Goal: Task Accomplishment & Management: Manage account settings

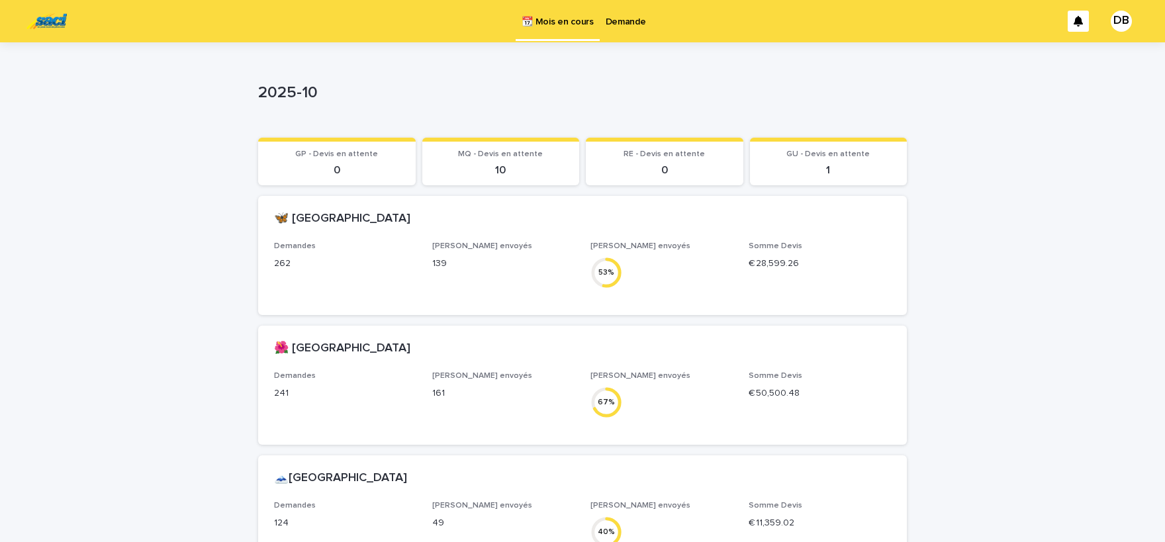
click at [621, 25] on p "Demande" at bounding box center [626, 14] width 40 height 28
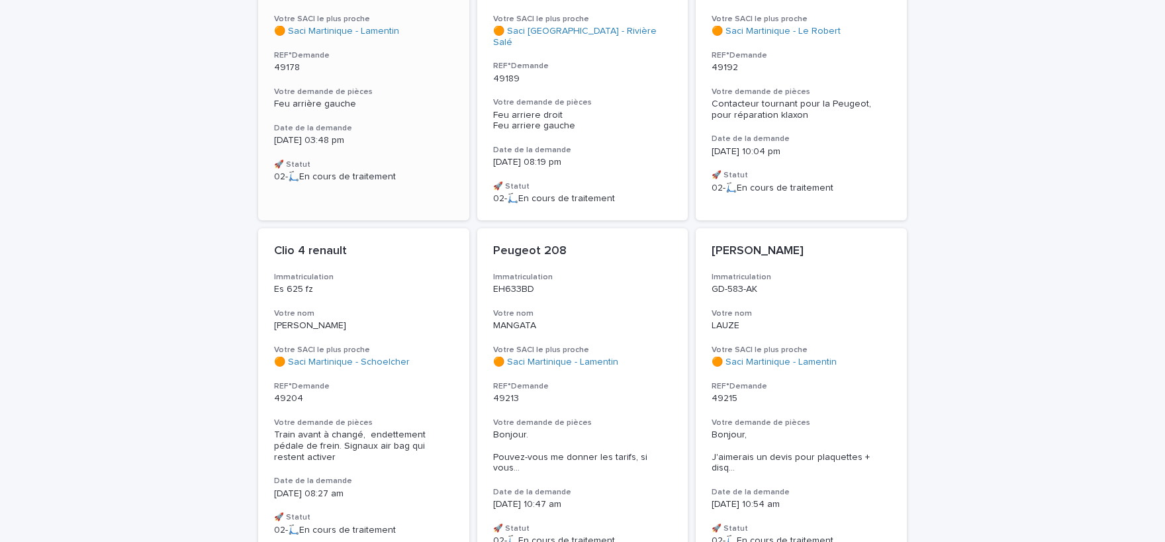
scroll to position [382, 0]
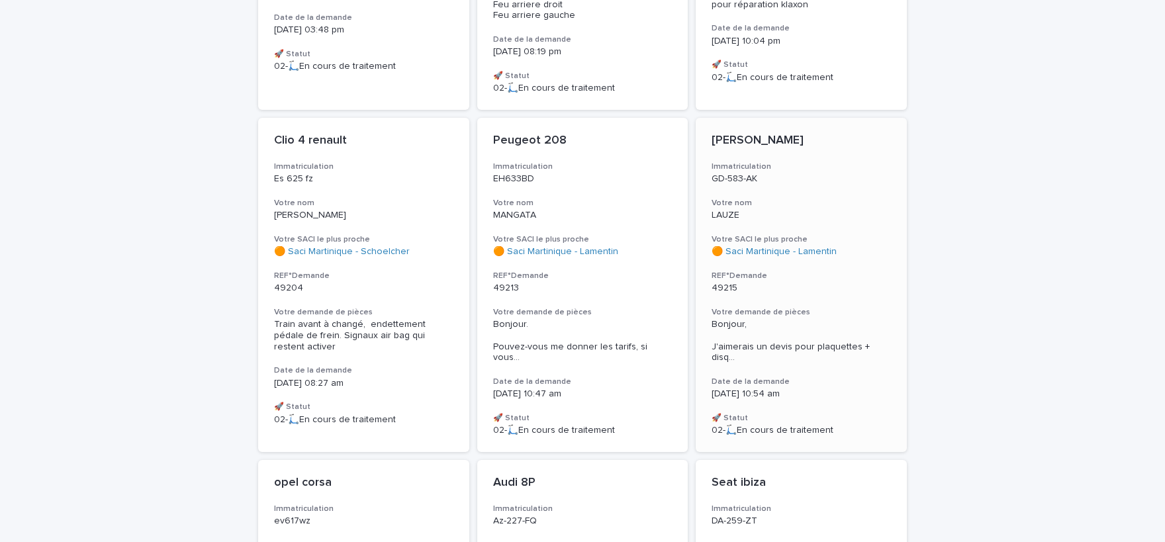
click at [832, 337] on span "Bonjour, J'aimerais un devis pour plaquettes + disq ..." at bounding box center [801, 341] width 179 height 44
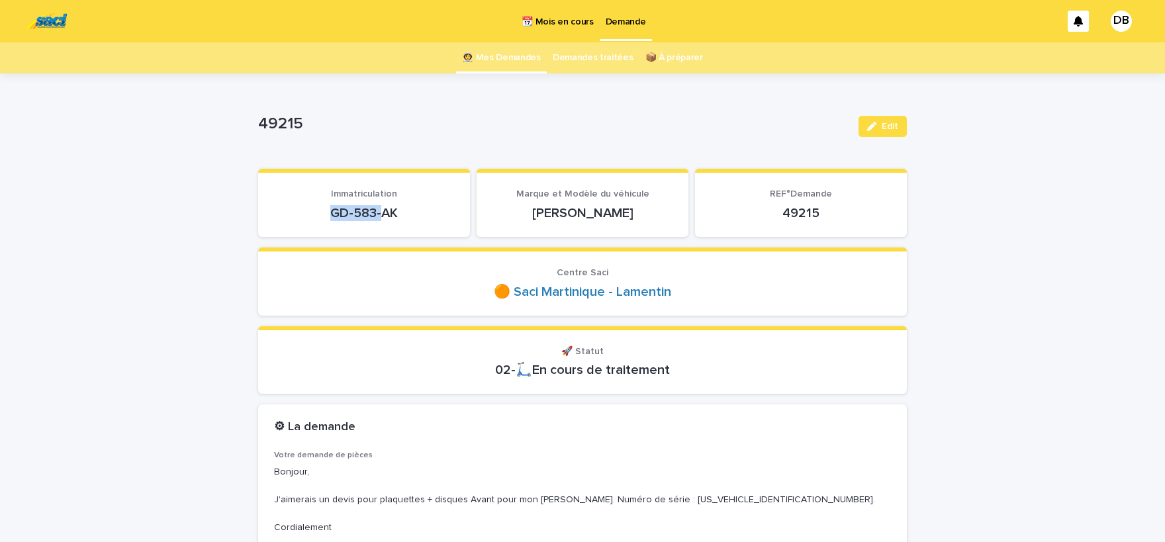
drag, startPoint x: 334, startPoint y: 215, endPoint x: 381, endPoint y: 216, distance: 47.0
click at [381, 216] on p "GD-583-AK" at bounding box center [364, 213] width 180 height 16
drag, startPoint x: 400, startPoint y: 213, endPoint x: 334, endPoint y: 215, distance: 66.2
click at [334, 215] on p "GD-583-AK" at bounding box center [364, 213] width 180 height 16
copy p "GD-583-AK"
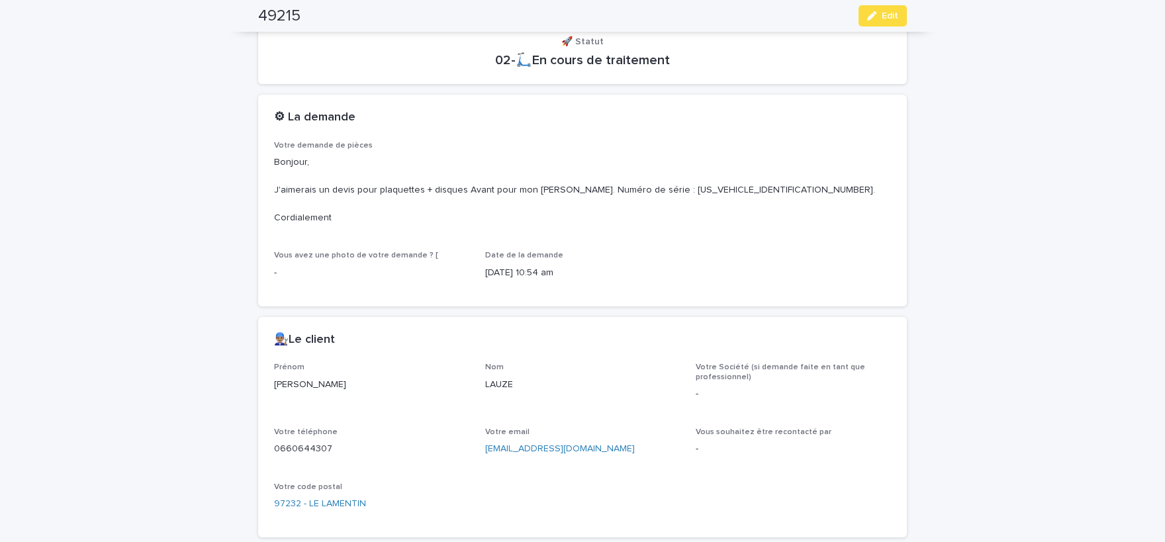
scroll to position [382, 0]
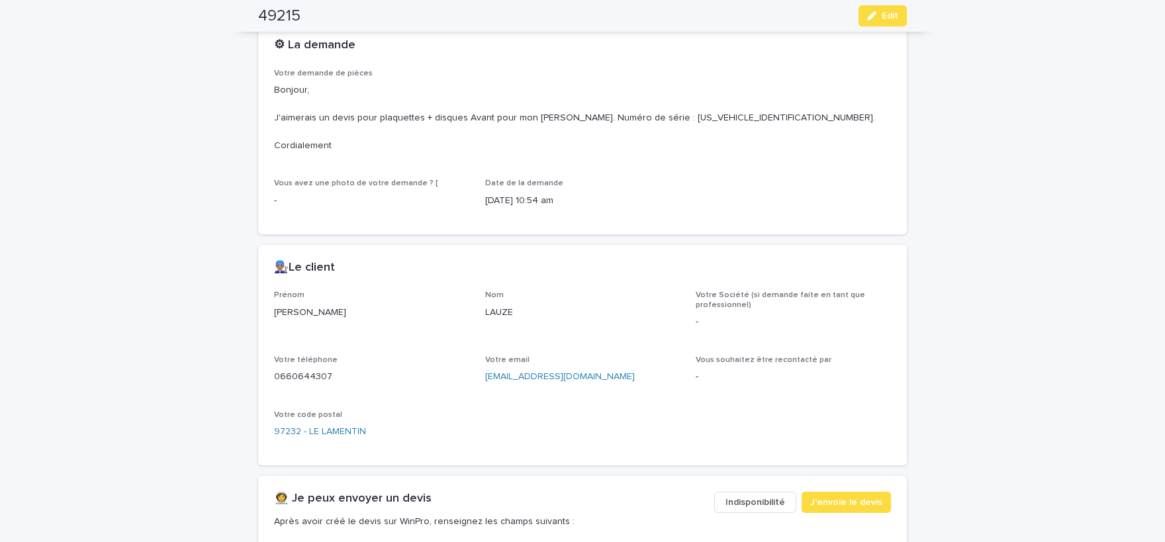
click at [287, 307] on p "Sébastien" at bounding box center [371, 313] width 195 height 14
copy p "Sébastien"
click at [316, 371] on p "0660644307" at bounding box center [371, 377] width 195 height 14
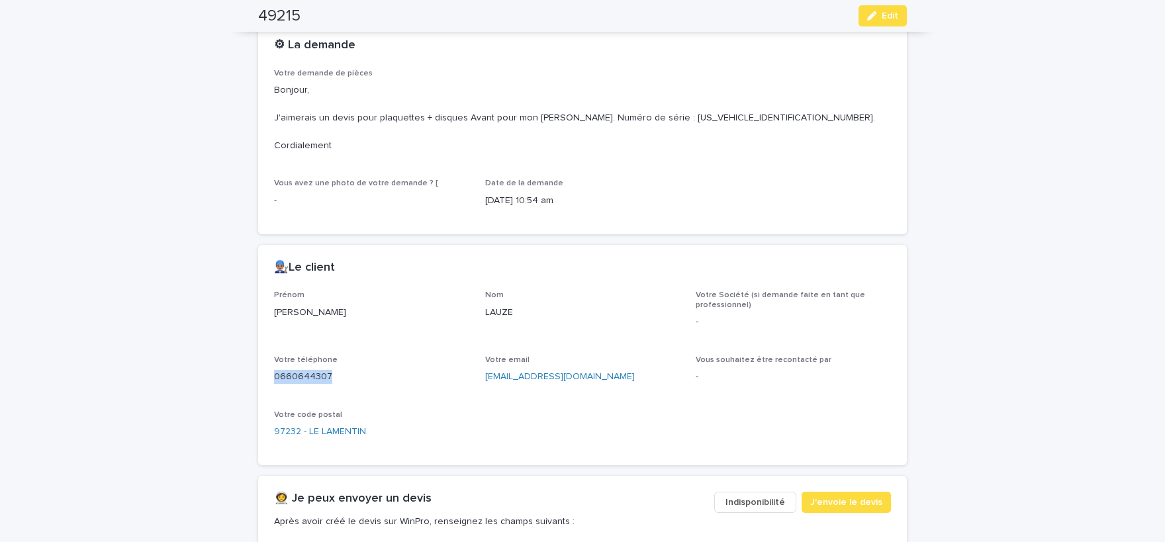
copy p "0660644307"
click at [874, 23] on button "Edit" at bounding box center [882, 15] width 48 height 21
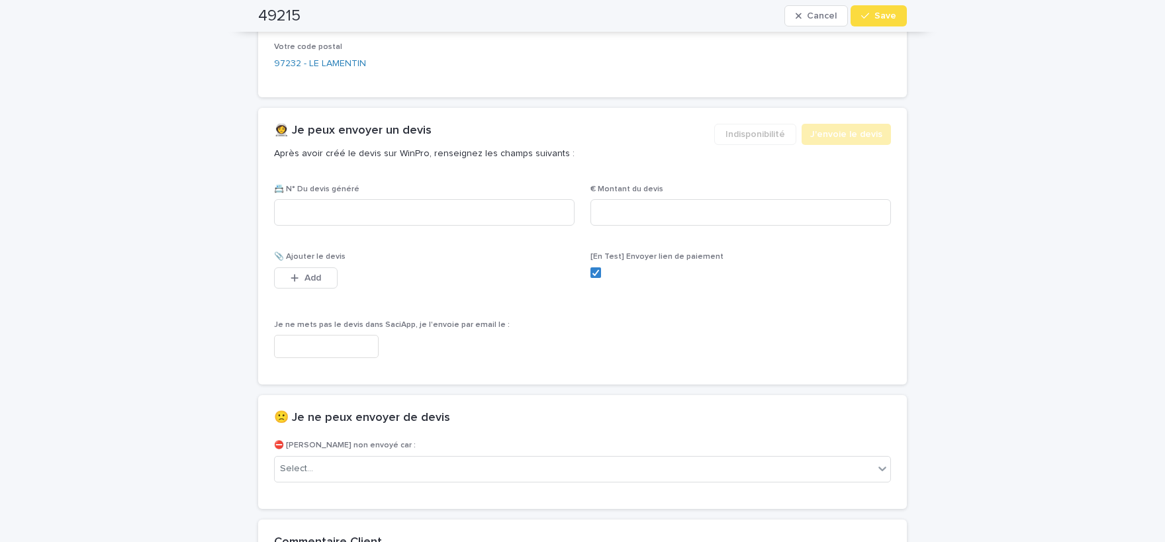
scroll to position [805, 0]
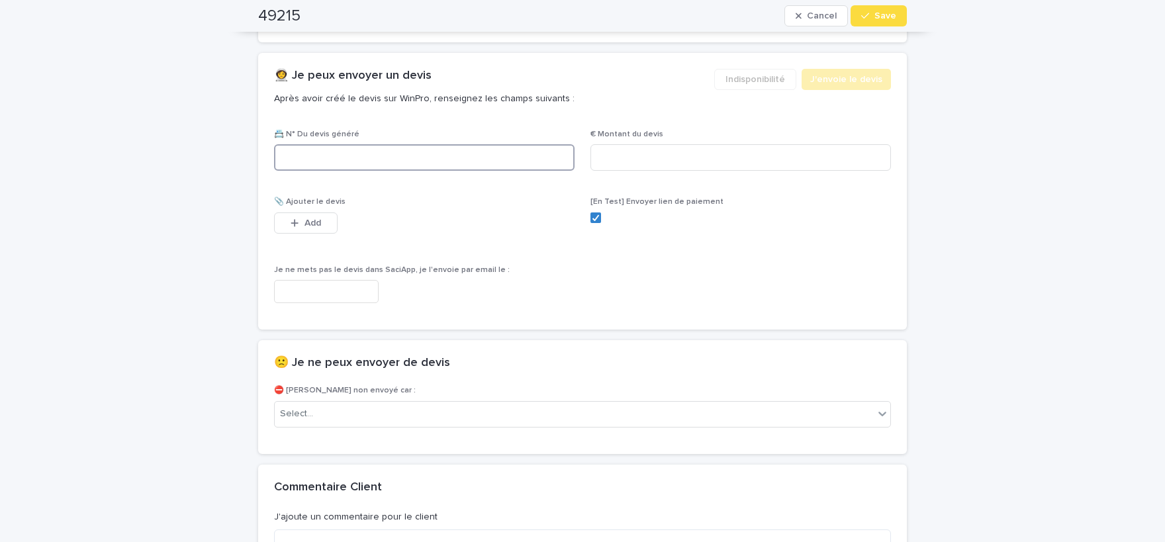
click at [428, 156] on input at bounding box center [424, 157] width 301 height 26
paste input "********"
type input "********"
click at [720, 160] on input at bounding box center [740, 157] width 301 height 26
paste input "*****"
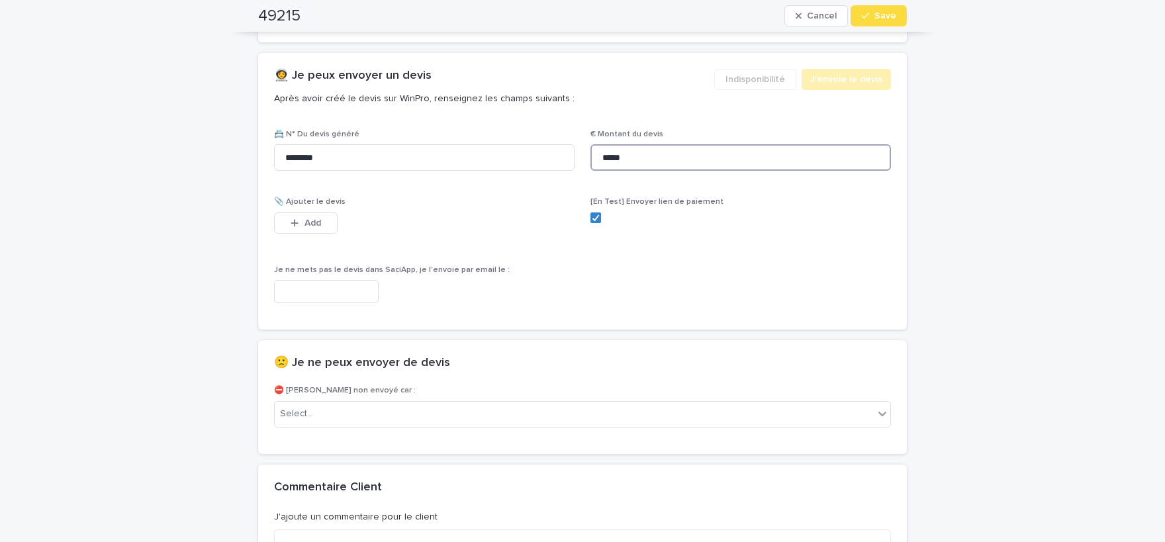
scroll to position [814, 0]
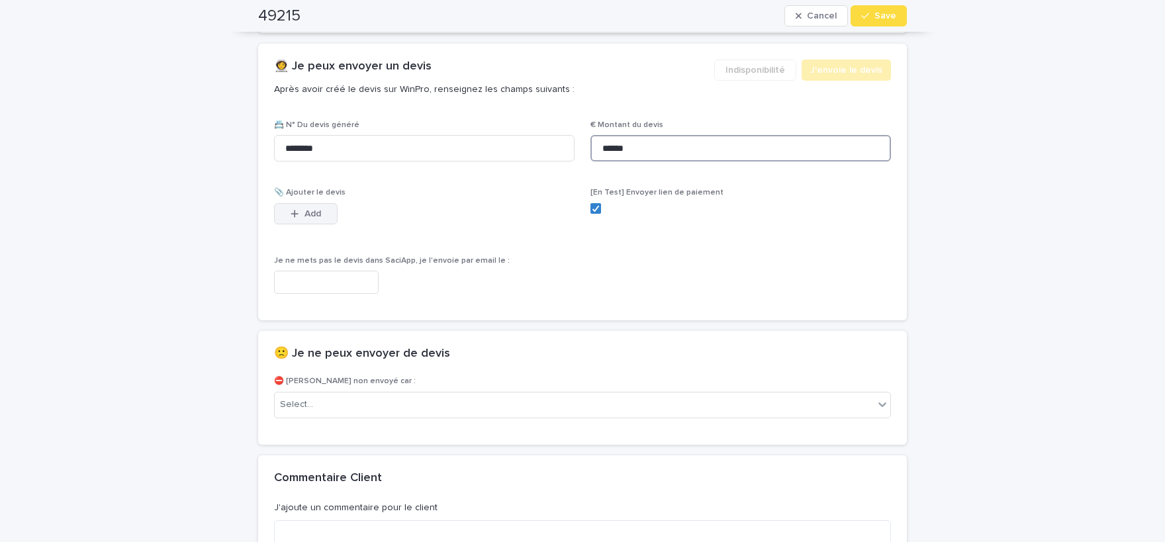
type input "******"
click at [306, 213] on span "Add" at bounding box center [312, 213] width 17 height 9
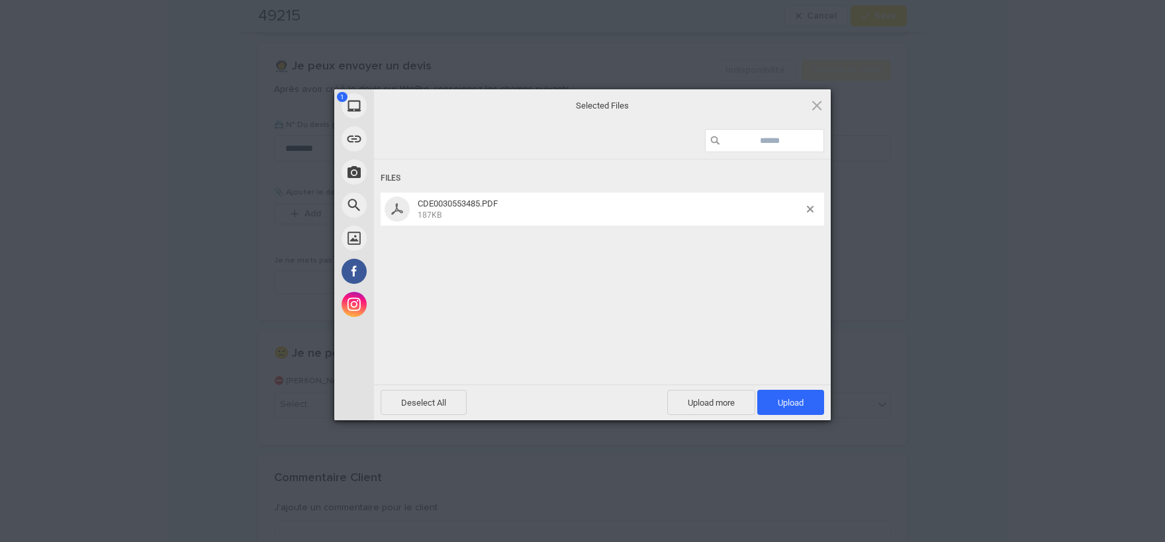
click at [575, 175] on div "Files" at bounding box center [602, 178] width 443 height 24
click at [797, 398] on span "Upload 1" at bounding box center [791, 403] width 26 height 10
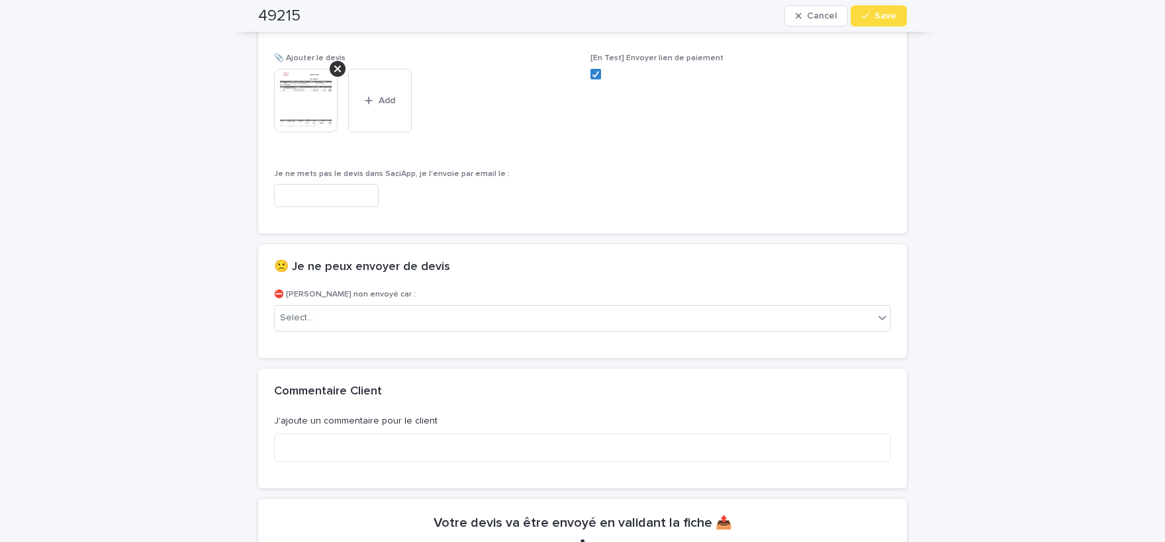
scroll to position [903, 0]
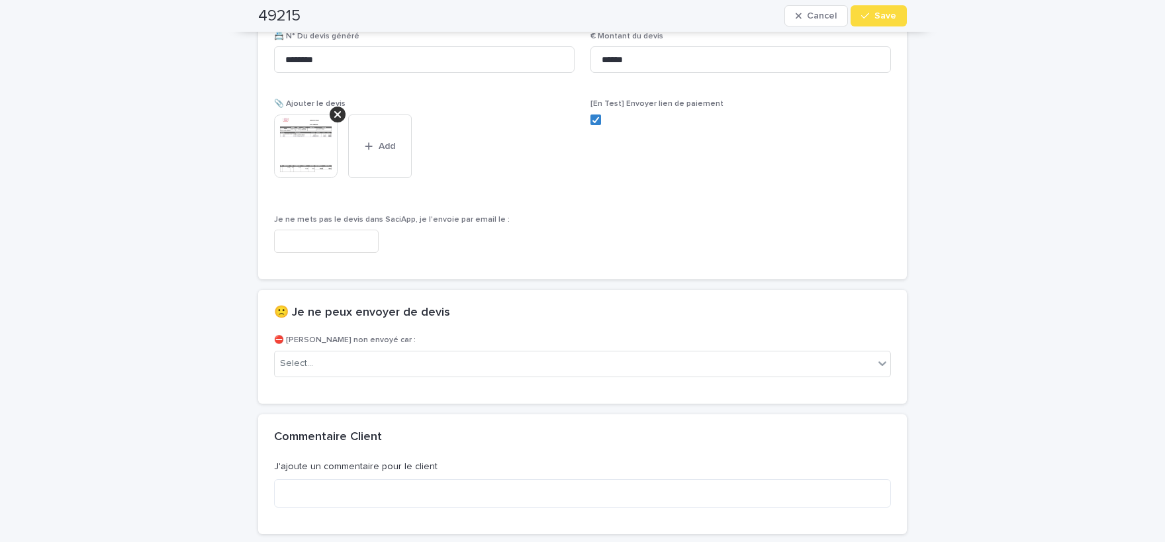
click at [312, 151] on img at bounding box center [306, 147] width 64 height 64
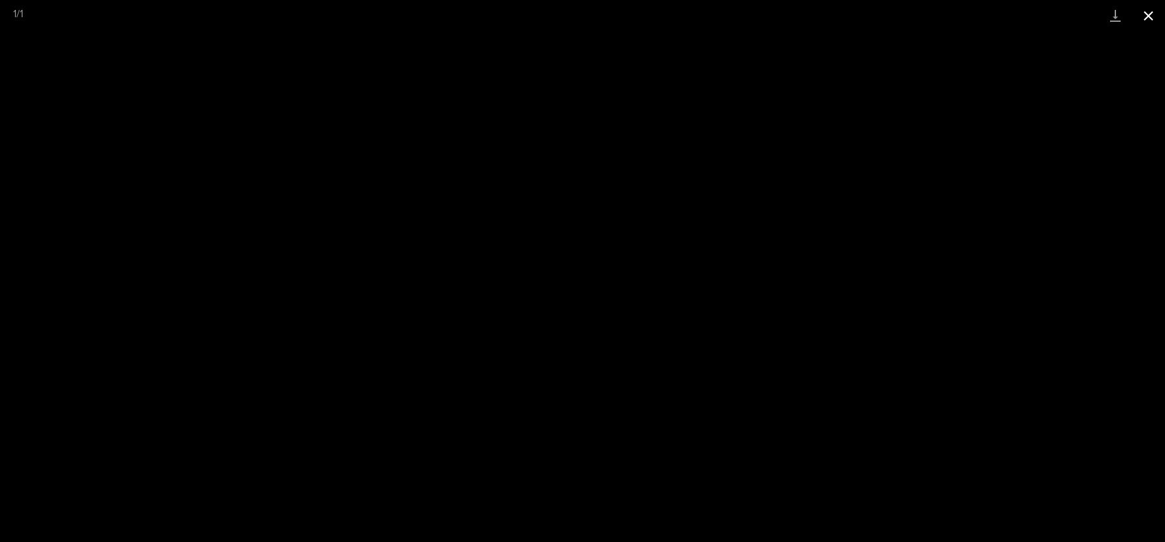
click at [1148, 8] on button "Close gallery" at bounding box center [1148, 15] width 33 height 31
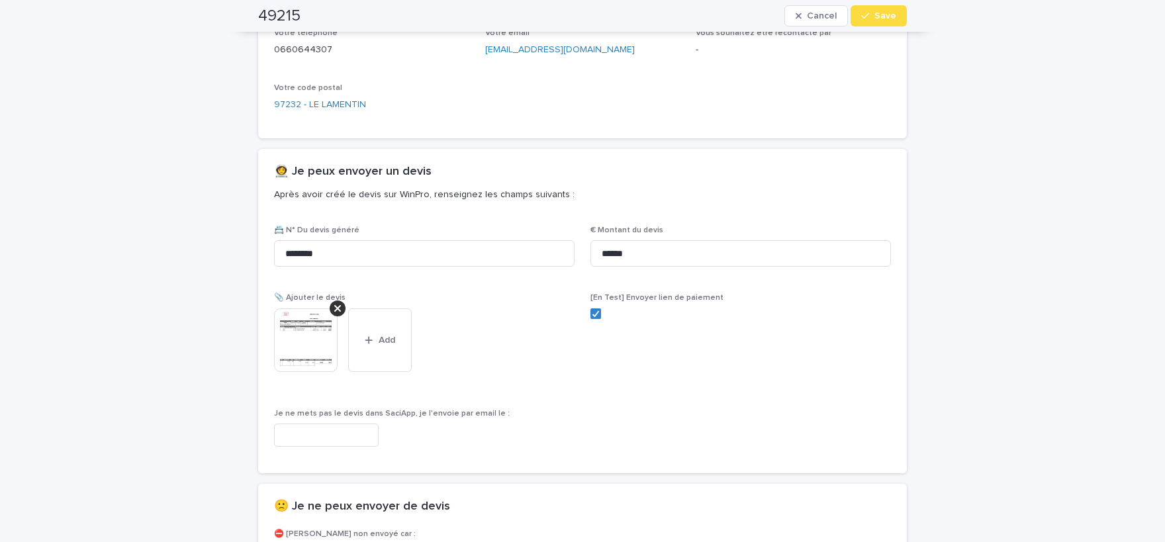
scroll to position [684, 0]
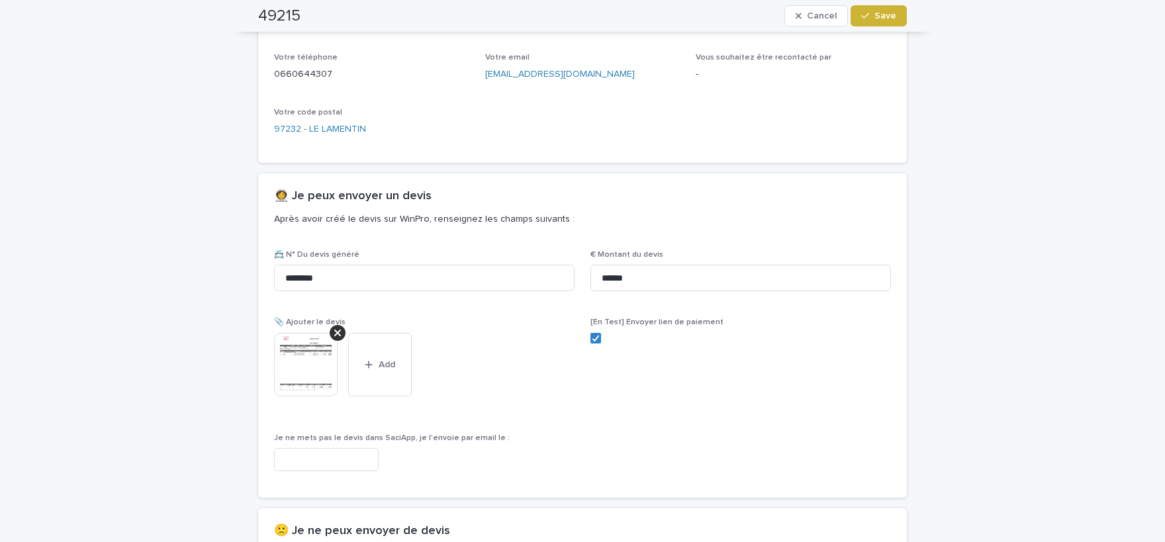
click at [892, 19] on span "Save" at bounding box center [885, 15] width 22 height 9
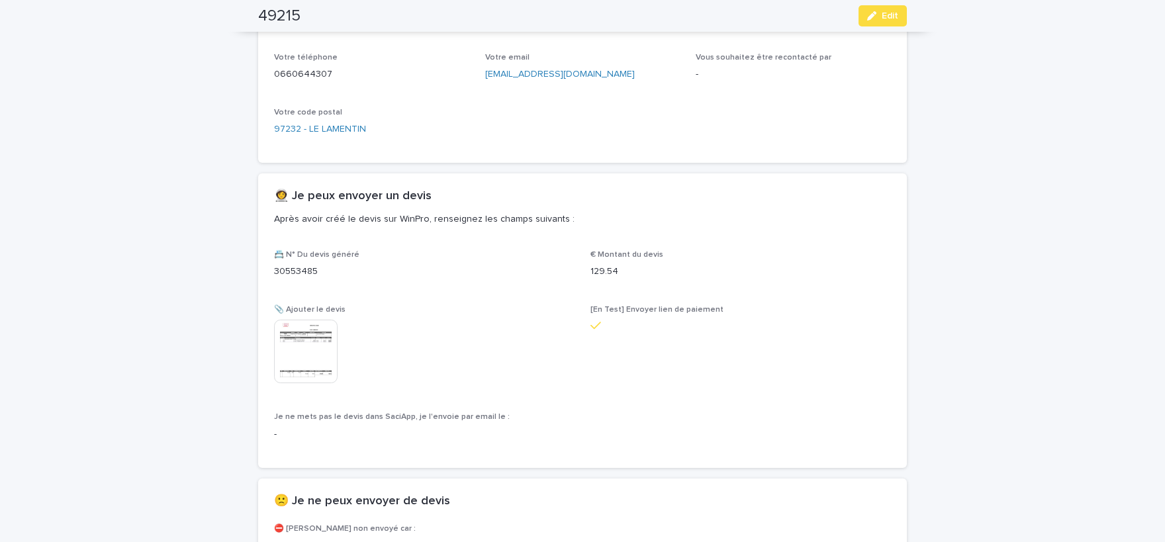
scroll to position [647, 0]
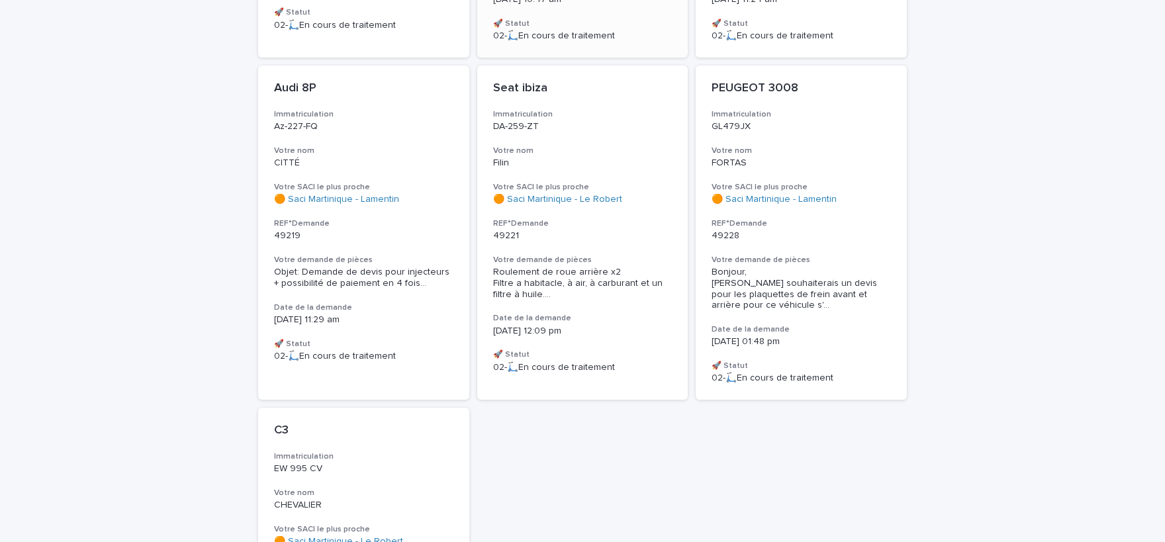
scroll to position [874, 0]
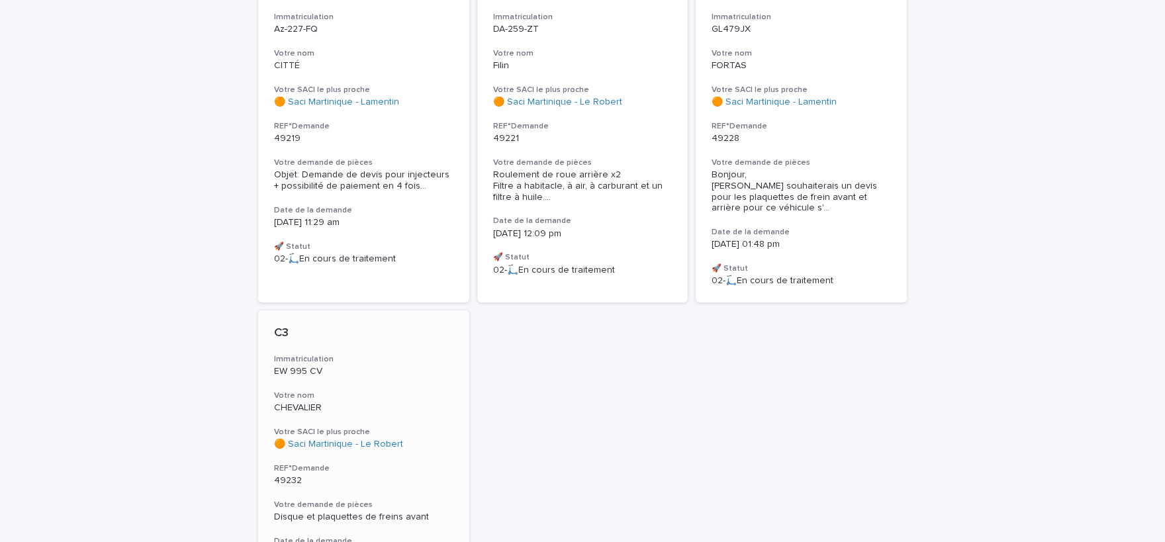
click at [419, 512] on span "Disque et plaquettes de freins avant" at bounding box center [351, 516] width 155 height 9
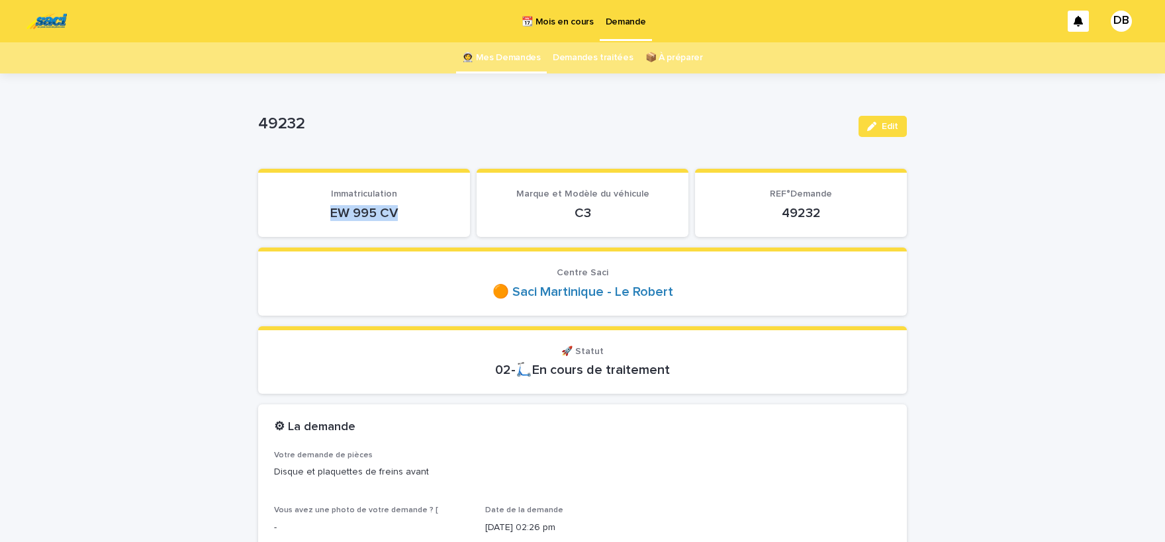
drag, startPoint x: 402, startPoint y: 211, endPoint x: 326, endPoint y: 210, distance: 76.1
click at [326, 210] on p "EW 995 CV" at bounding box center [364, 213] width 180 height 16
copy p "EW 995 CV"
click at [363, 214] on p "EW 995 CV" at bounding box center [364, 213] width 180 height 16
drag, startPoint x: 332, startPoint y: 209, endPoint x: 430, endPoint y: 209, distance: 98.0
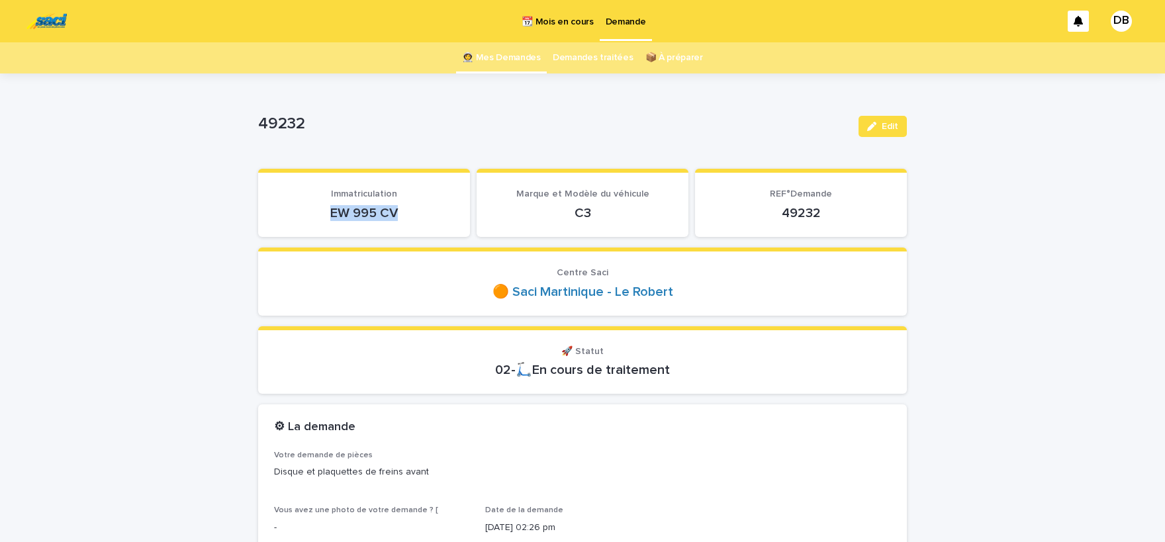
click at [430, 209] on p "EW 995 CV" at bounding box center [364, 213] width 180 height 16
copy p "EW 995 CV"
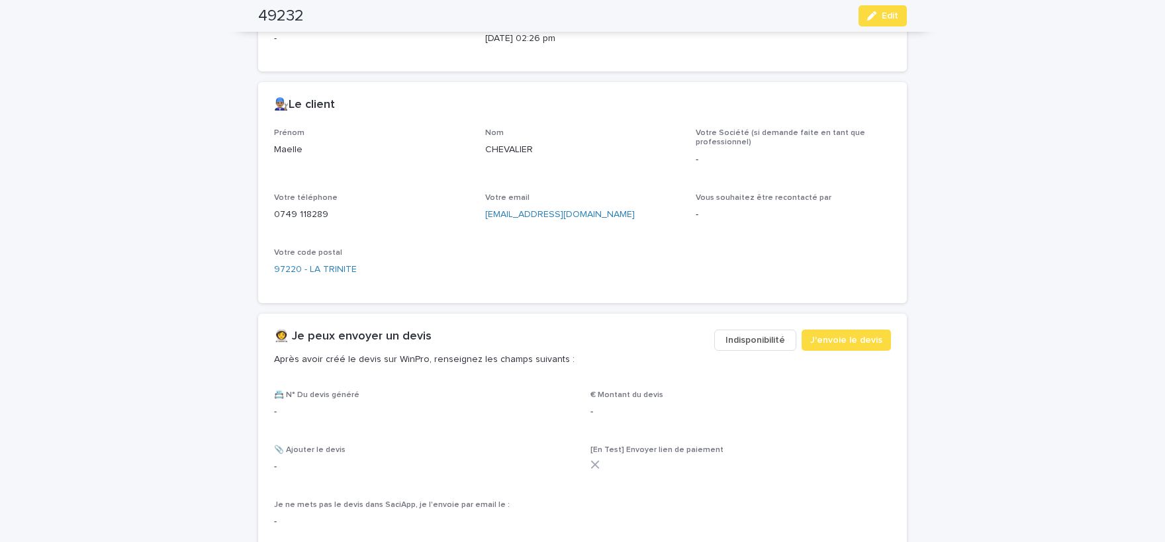
scroll to position [491, 0]
click at [300, 147] on p "Maelle" at bounding box center [371, 148] width 195 height 14
copy p "Maelle"
click at [492, 146] on p "CHEVALIER" at bounding box center [582, 148] width 195 height 14
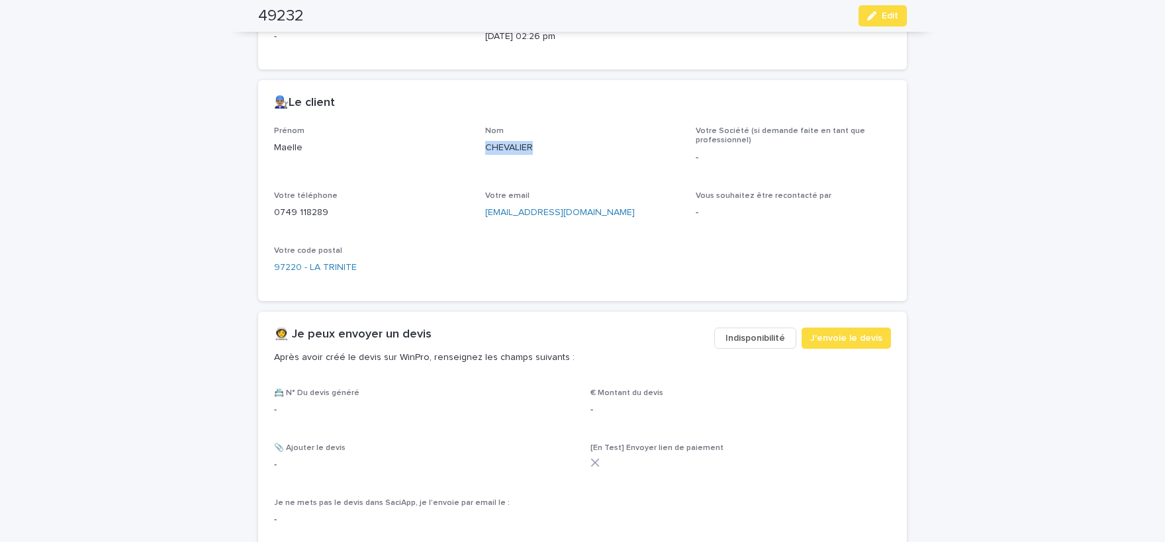
click at [492, 146] on p "CHEVALIER" at bounding box center [582, 148] width 195 height 14
copy p "CHEVALIER"
drag, startPoint x: 276, startPoint y: 208, endPoint x: 333, endPoint y: 215, distance: 57.3
click at [334, 215] on p "0749 118289" at bounding box center [371, 213] width 195 height 14
copy p "0749 118289"
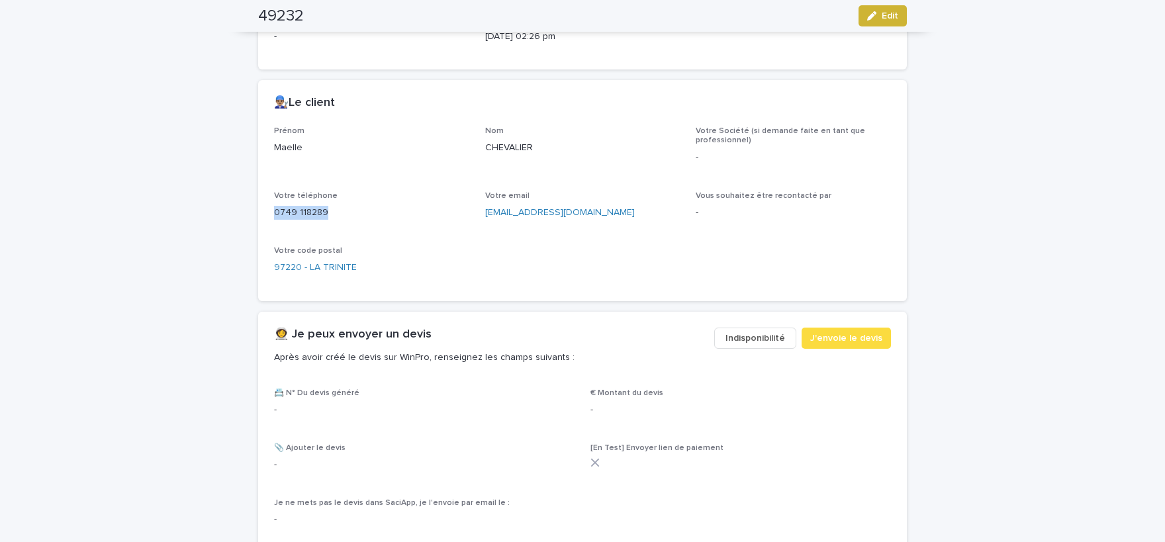
click at [864, 14] on button "Edit" at bounding box center [882, 15] width 48 height 21
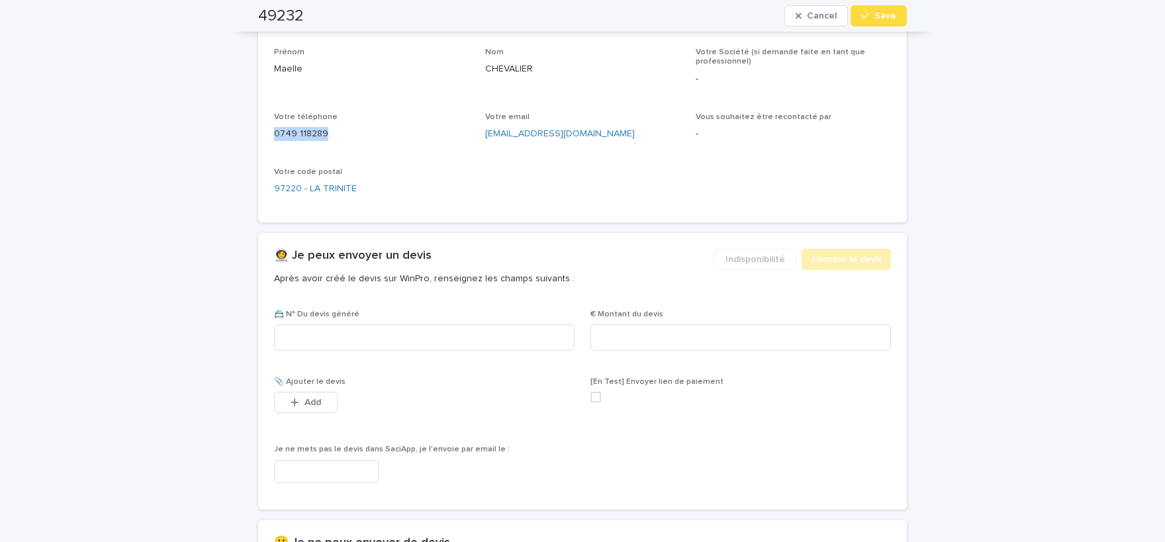
scroll to position [586, 0]
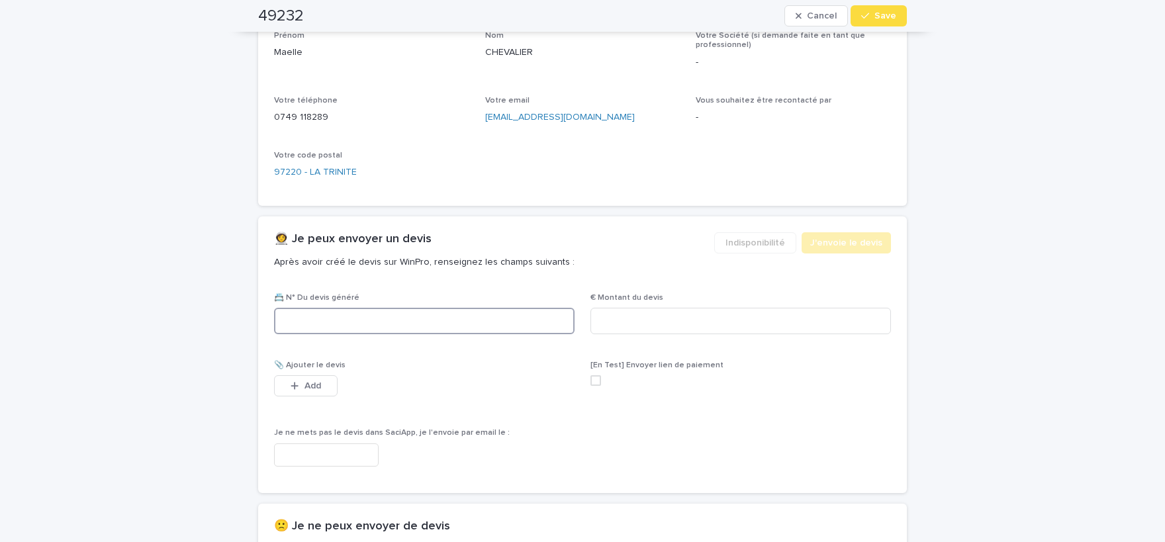
click at [497, 323] on input at bounding box center [424, 321] width 301 height 26
paste input "********"
type input "********"
click at [775, 320] on input at bounding box center [740, 321] width 301 height 26
paste input "****"
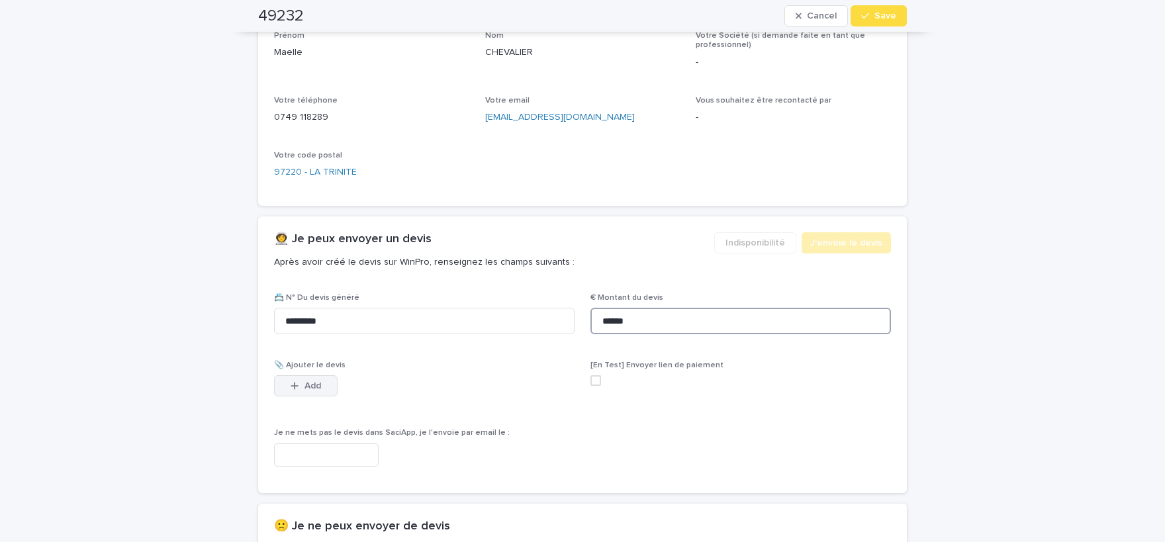
type input "******"
click at [309, 388] on span "Add" at bounding box center [312, 385] width 17 height 9
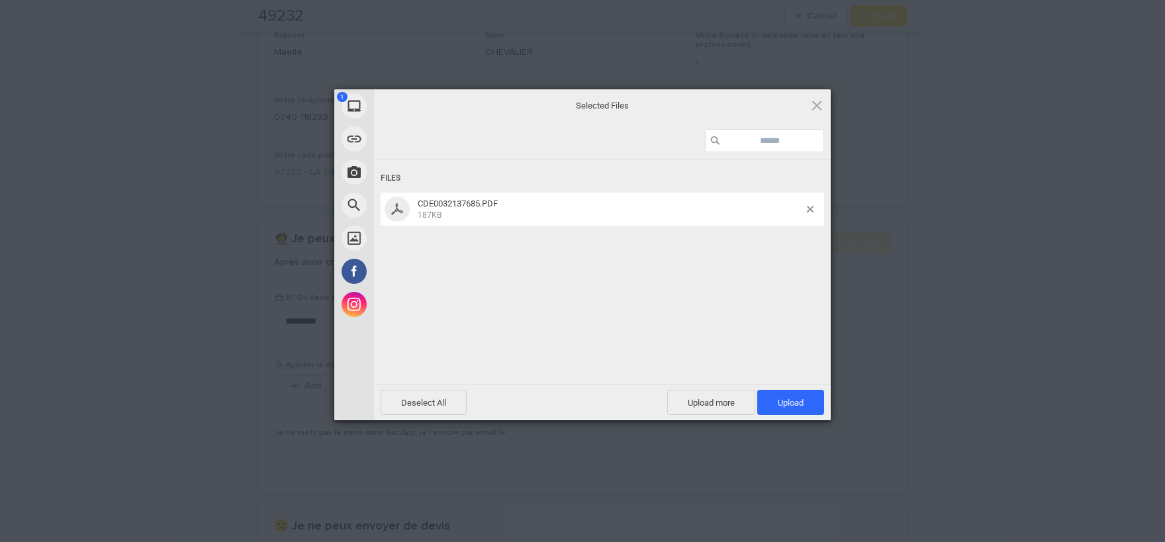
drag, startPoint x: 700, startPoint y: 109, endPoint x: 706, endPoint y: 123, distance: 14.9
click at [700, 110] on span "Selected Files" at bounding box center [602, 105] width 265 height 12
click at [780, 403] on span "Upload 1" at bounding box center [791, 403] width 26 height 10
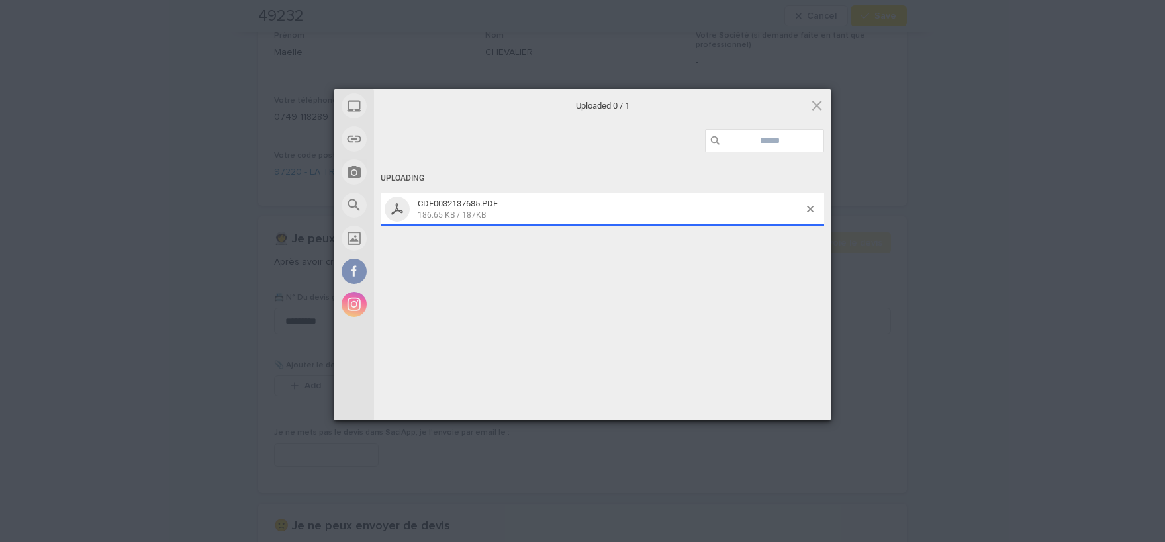
click at [640, 242] on div "Uploading CDE0032137685.PDF 186.65 KB / 187KB" at bounding box center [602, 292] width 457 height 265
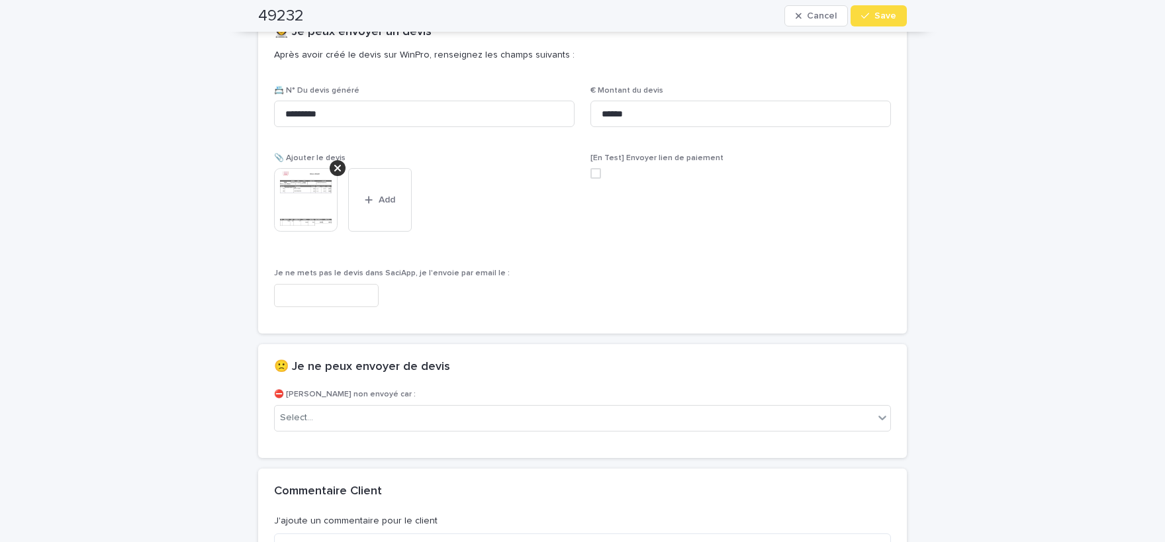
scroll to position [802, 0]
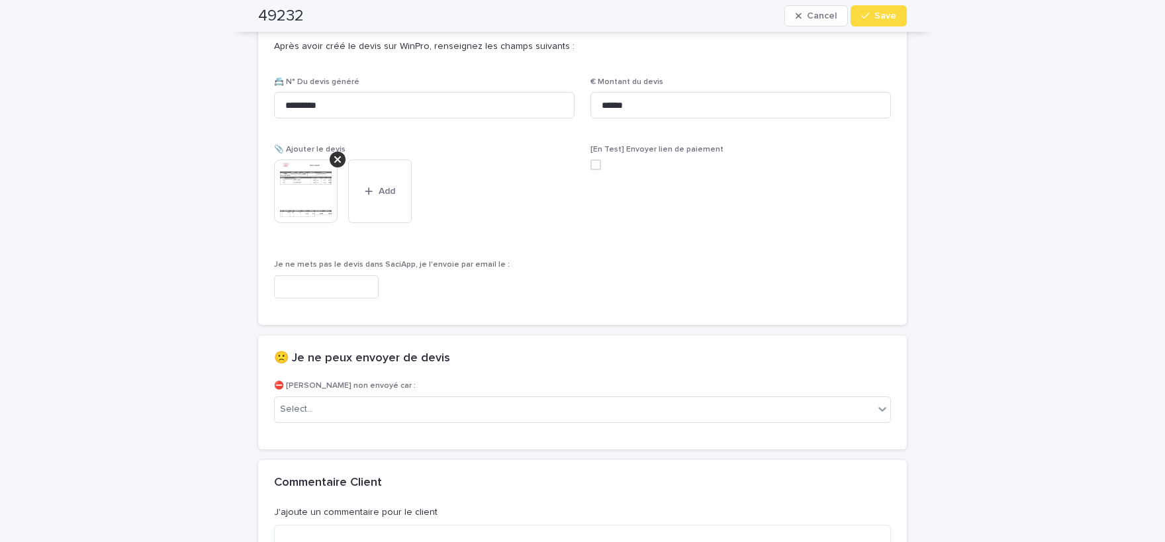
click at [312, 200] on img at bounding box center [306, 192] width 64 height 64
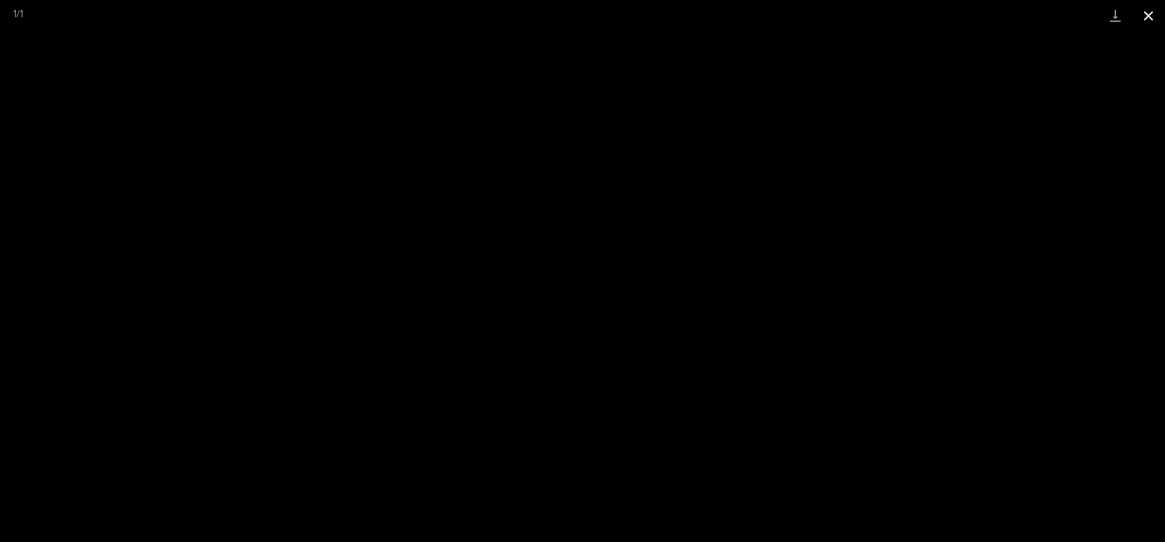
click at [1145, 17] on button "Close gallery" at bounding box center [1148, 15] width 33 height 31
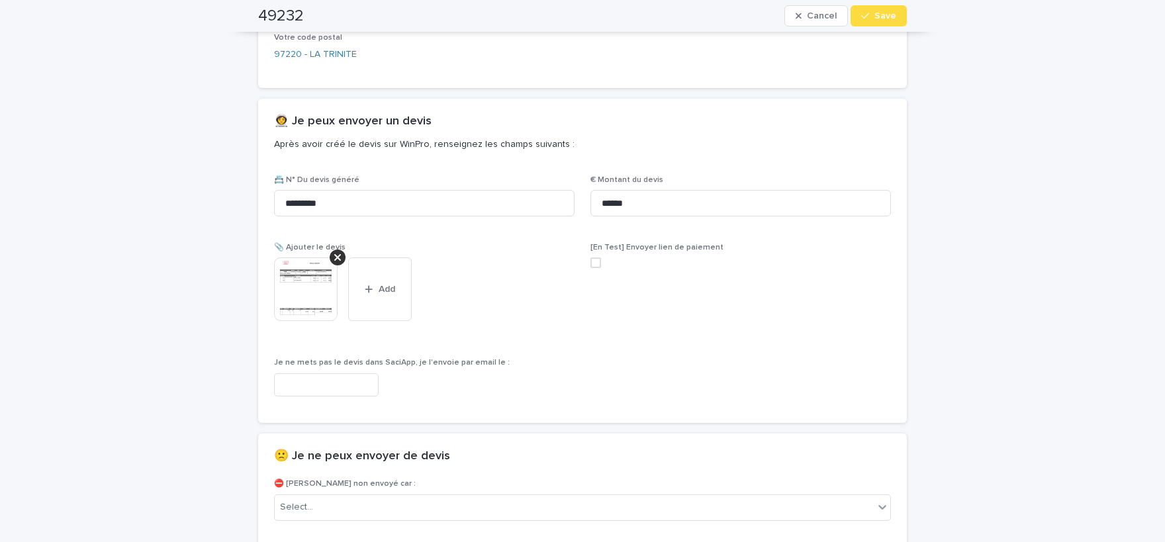
scroll to position [584, 0]
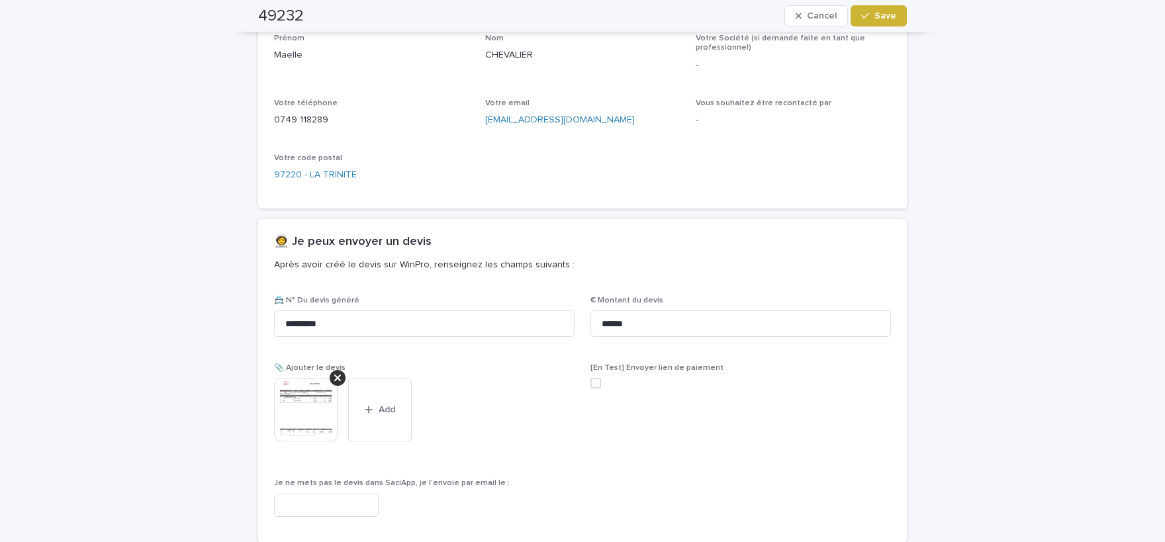
click at [885, 26] on button "Save" at bounding box center [879, 15] width 56 height 21
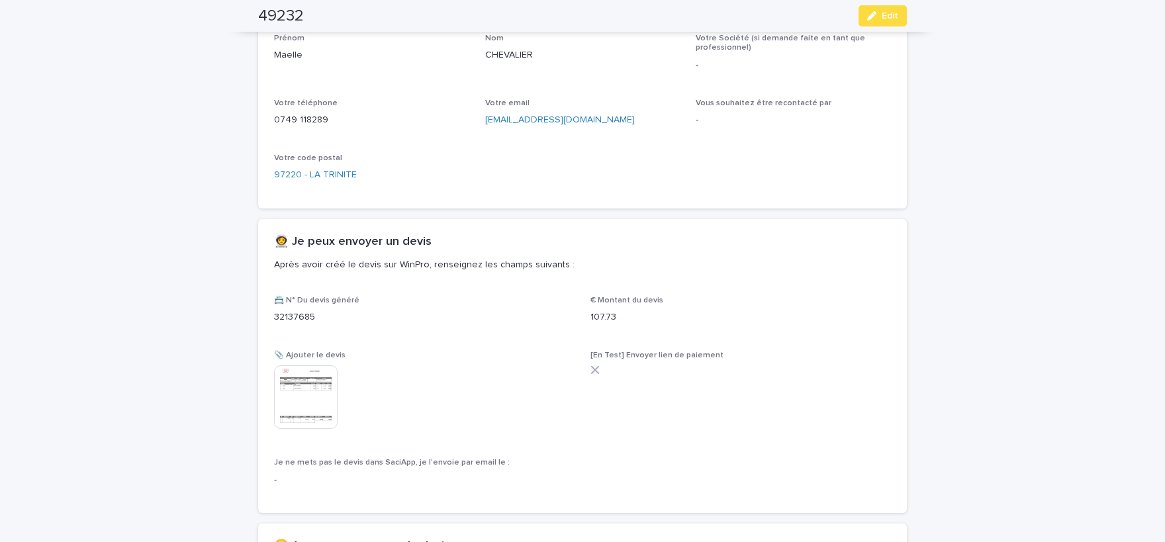
scroll to position [545, 0]
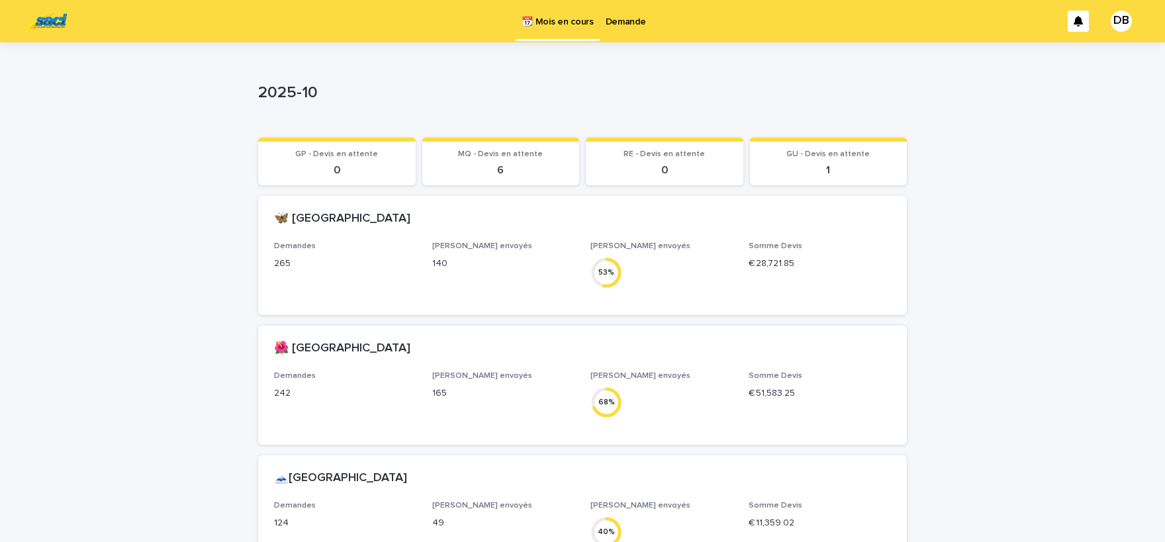
click at [624, 23] on p "Demande" at bounding box center [626, 14] width 40 height 28
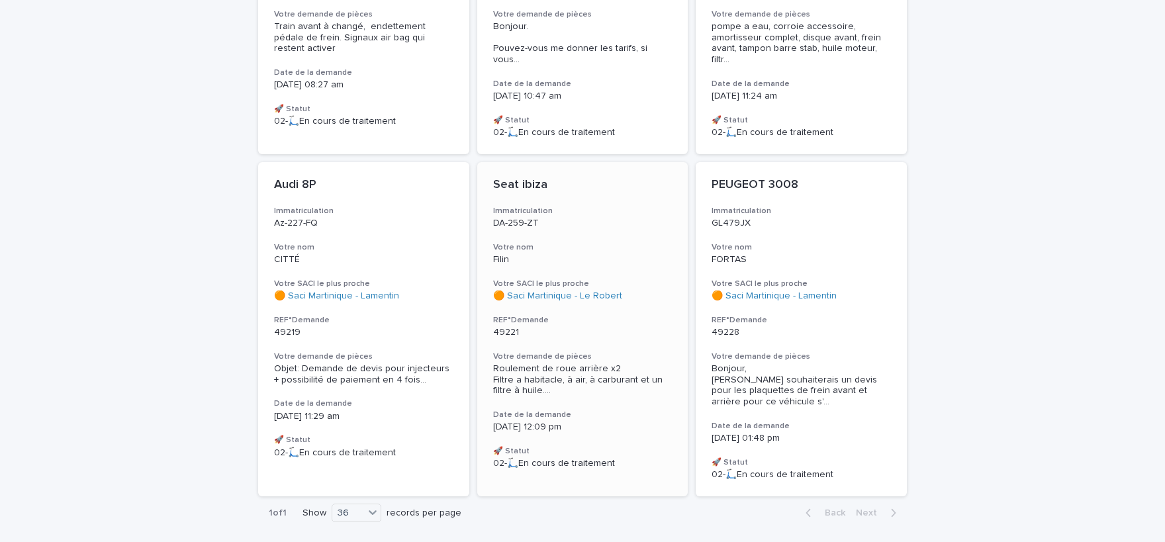
scroll to position [380, 0]
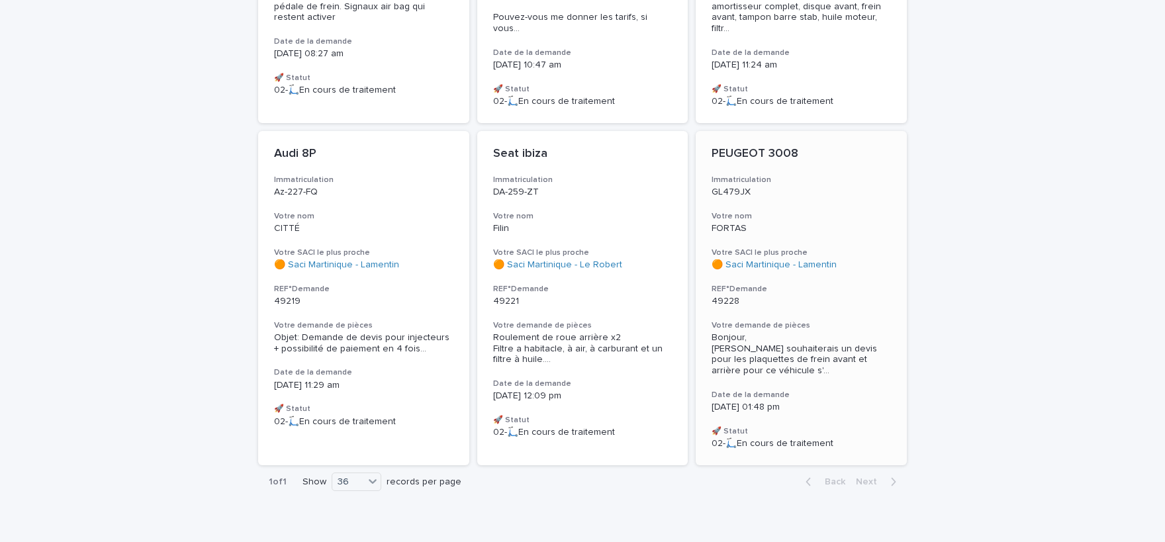
click at [754, 346] on span "Bonjour, [PERSON_NAME] souhaiterais un devis pour les plaquettes de frein avant…" at bounding box center [801, 354] width 179 height 44
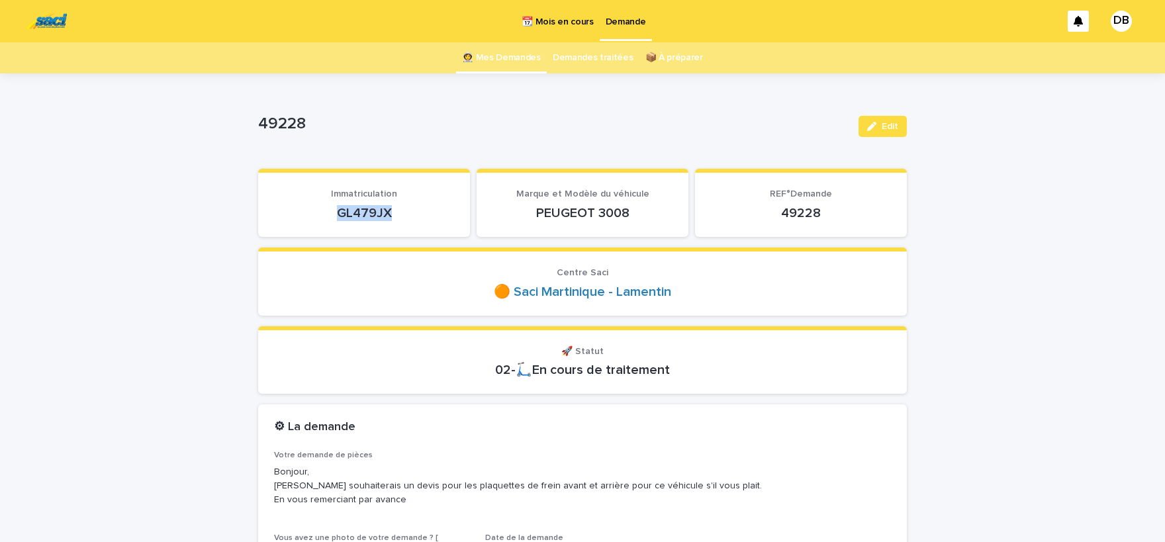
drag, startPoint x: 397, startPoint y: 208, endPoint x: 334, endPoint y: 210, distance: 63.6
click at [334, 210] on p "GL479JX" at bounding box center [364, 213] width 180 height 16
copy p "GL479JX"
